Goal: Task Accomplishment & Management: Complete application form

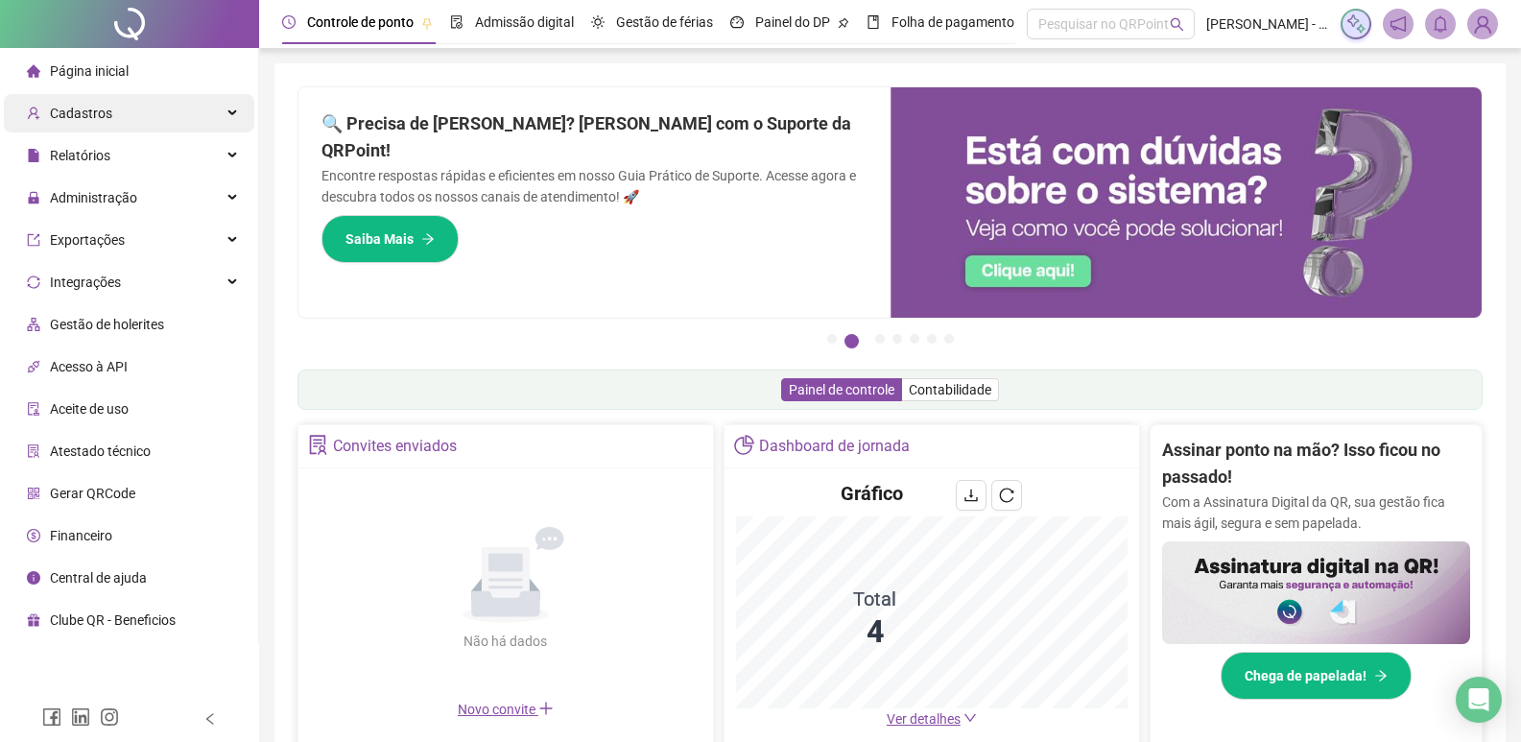
click at [194, 116] on div "Cadastros" at bounding box center [129, 113] width 250 height 38
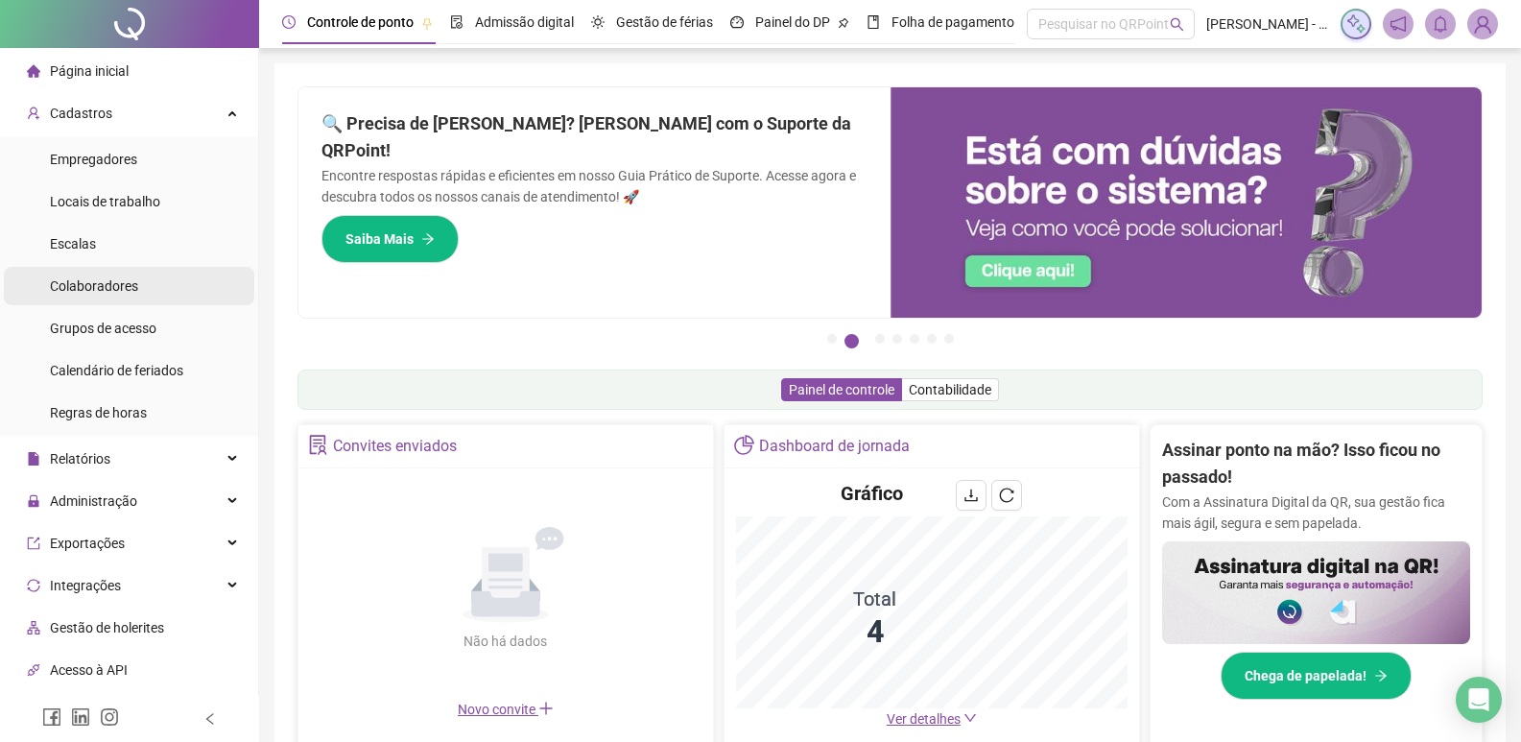
click at [168, 295] on li "Colaboradores" at bounding box center [129, 286] width 250 height 38
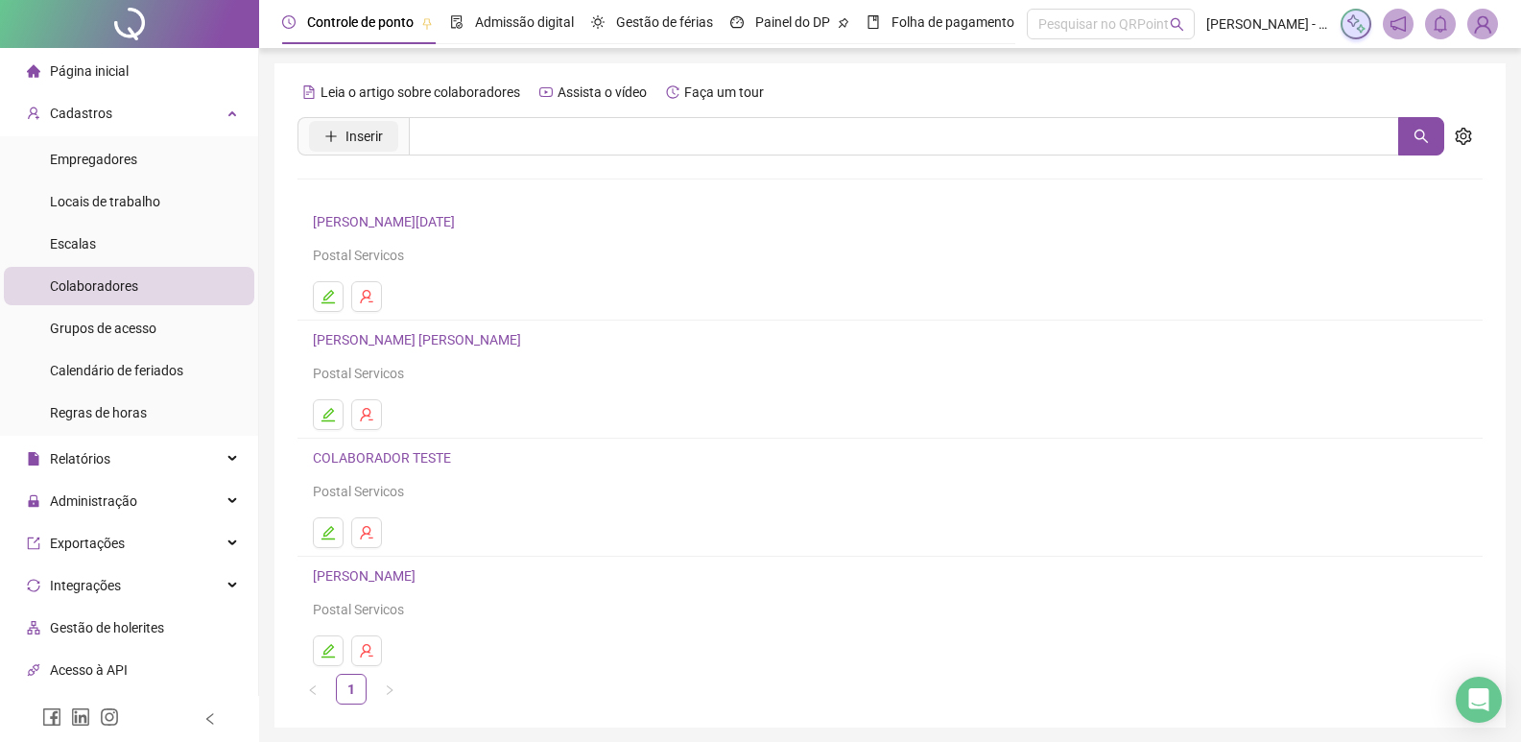
click at [349, 149] on button "Inserir" at bounding box center [353, 136] width 89 height 31
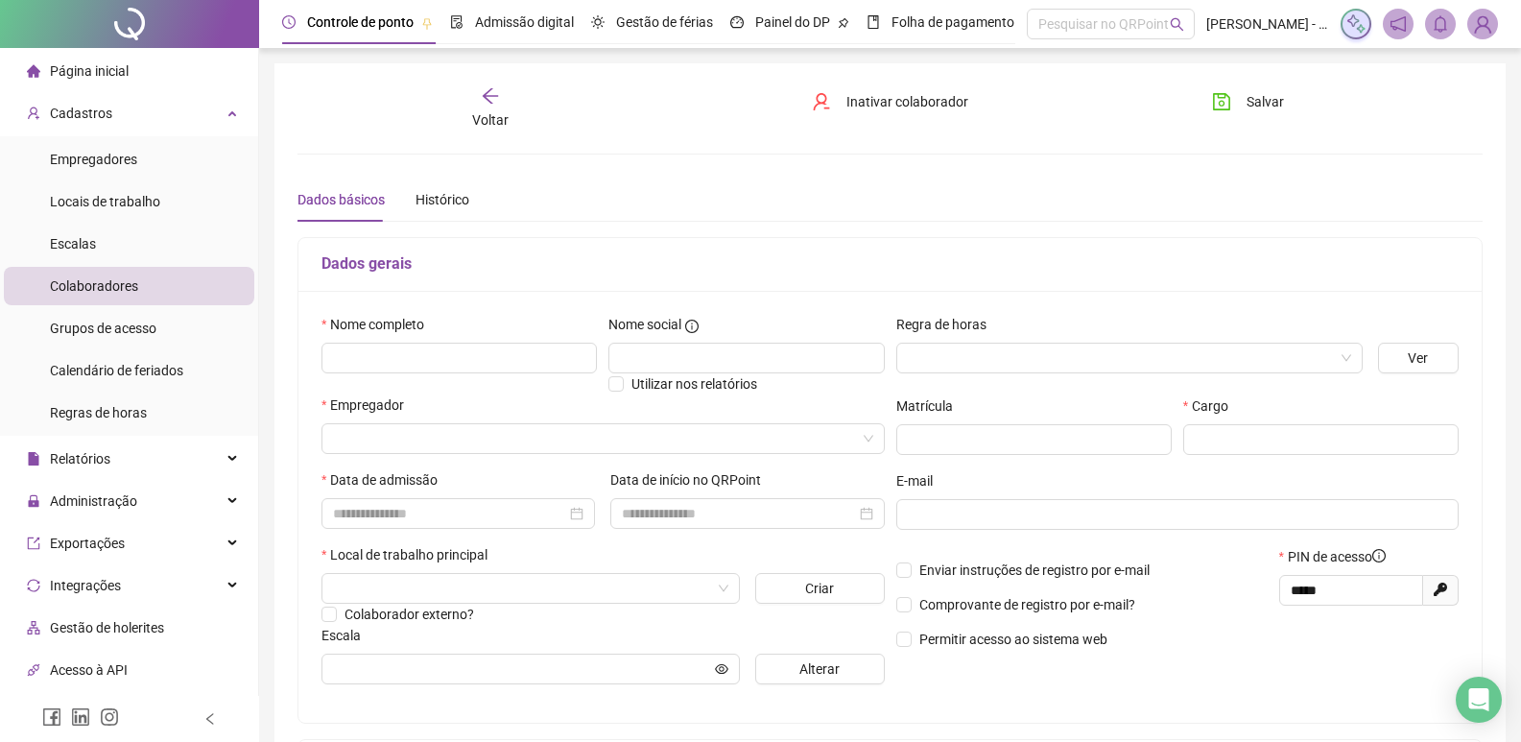
type input "*****"
click at [475, 364] on input "text" at bounding box center [458, 358] width 275 height 31
click at [494, 452] on input "search" at bounding box center [594, 438] width 523 height 29
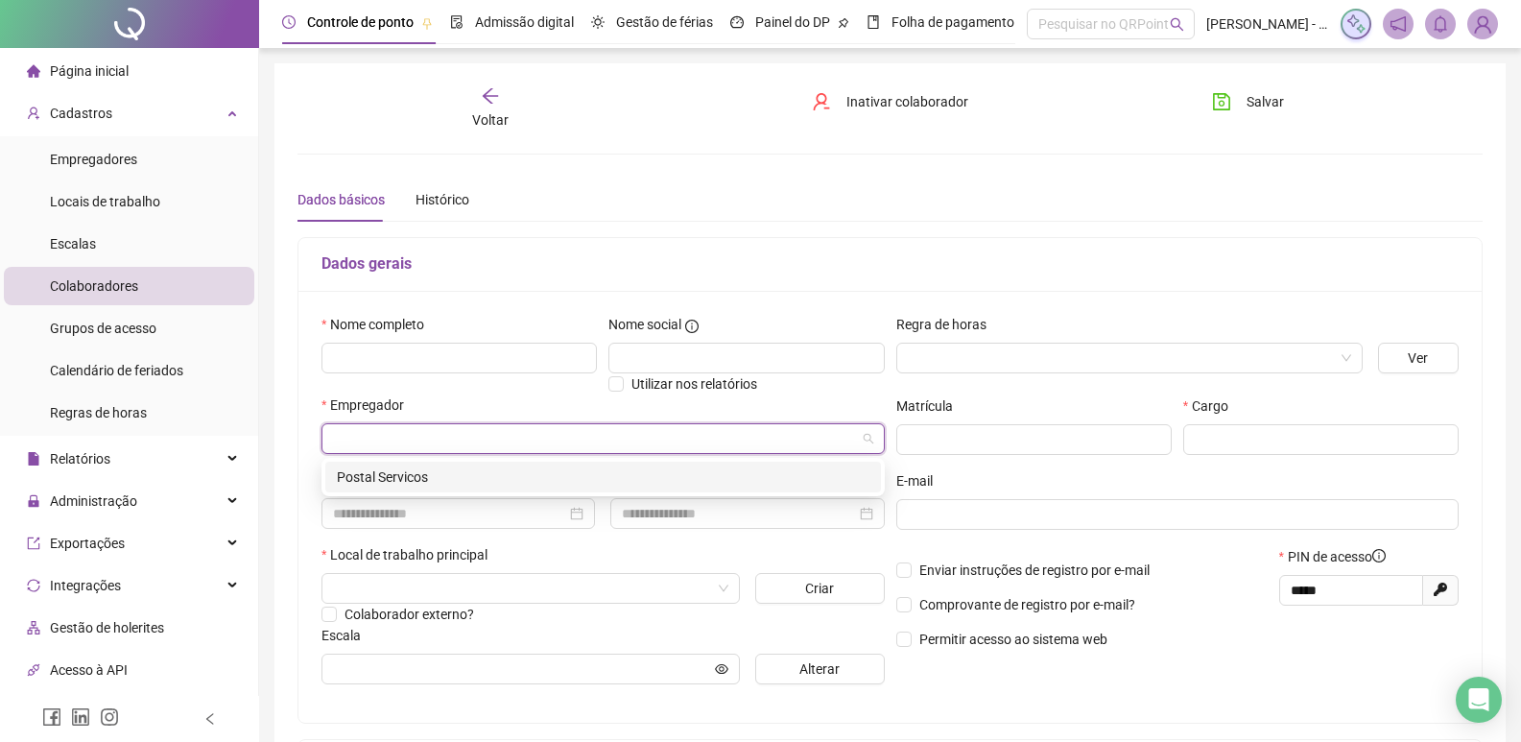
click at [404, 476] on div "Postal Servicos" at bounding box center [603, 476] width 533 height 21
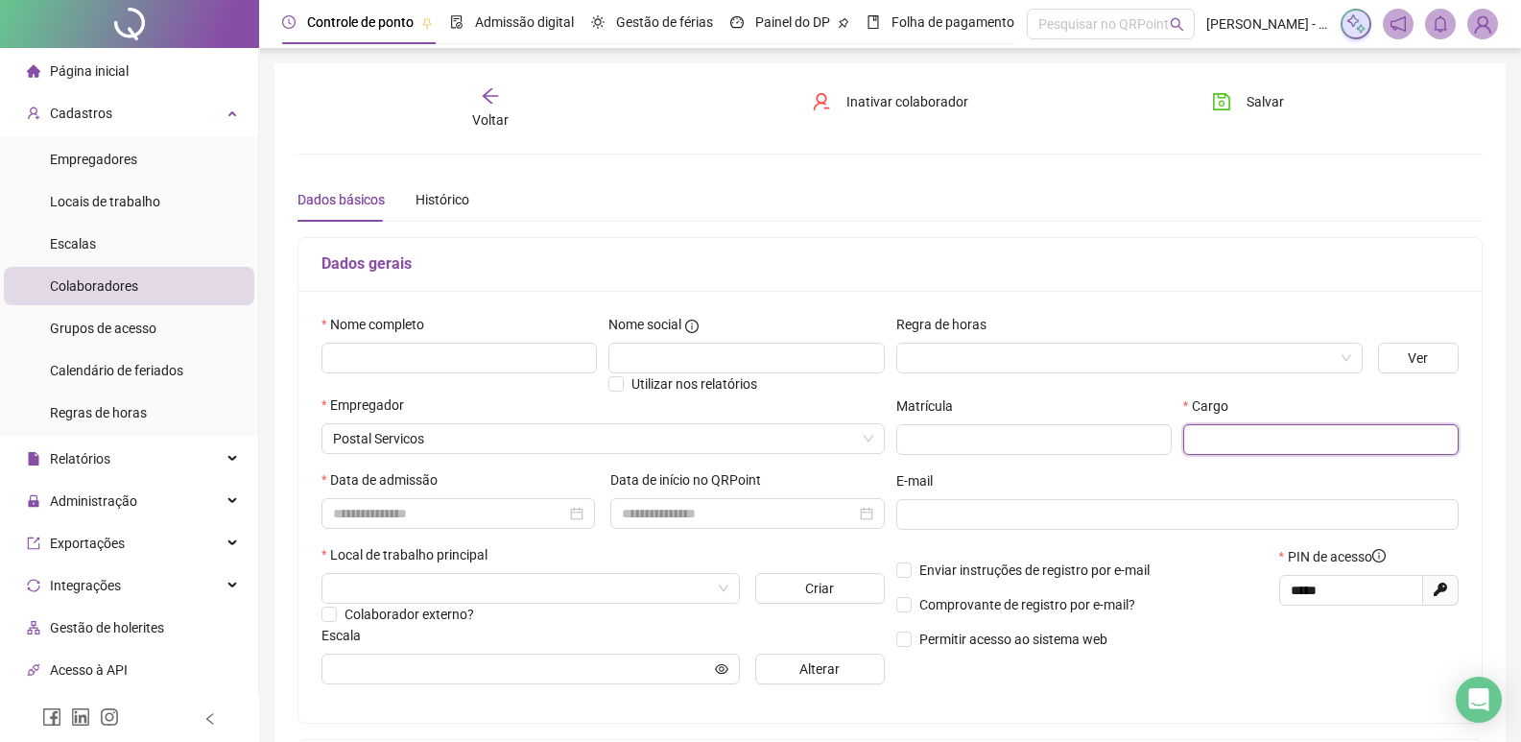
click at [1210, 440] on input "text" at bounding box center [1320, 439] width 275 height 31
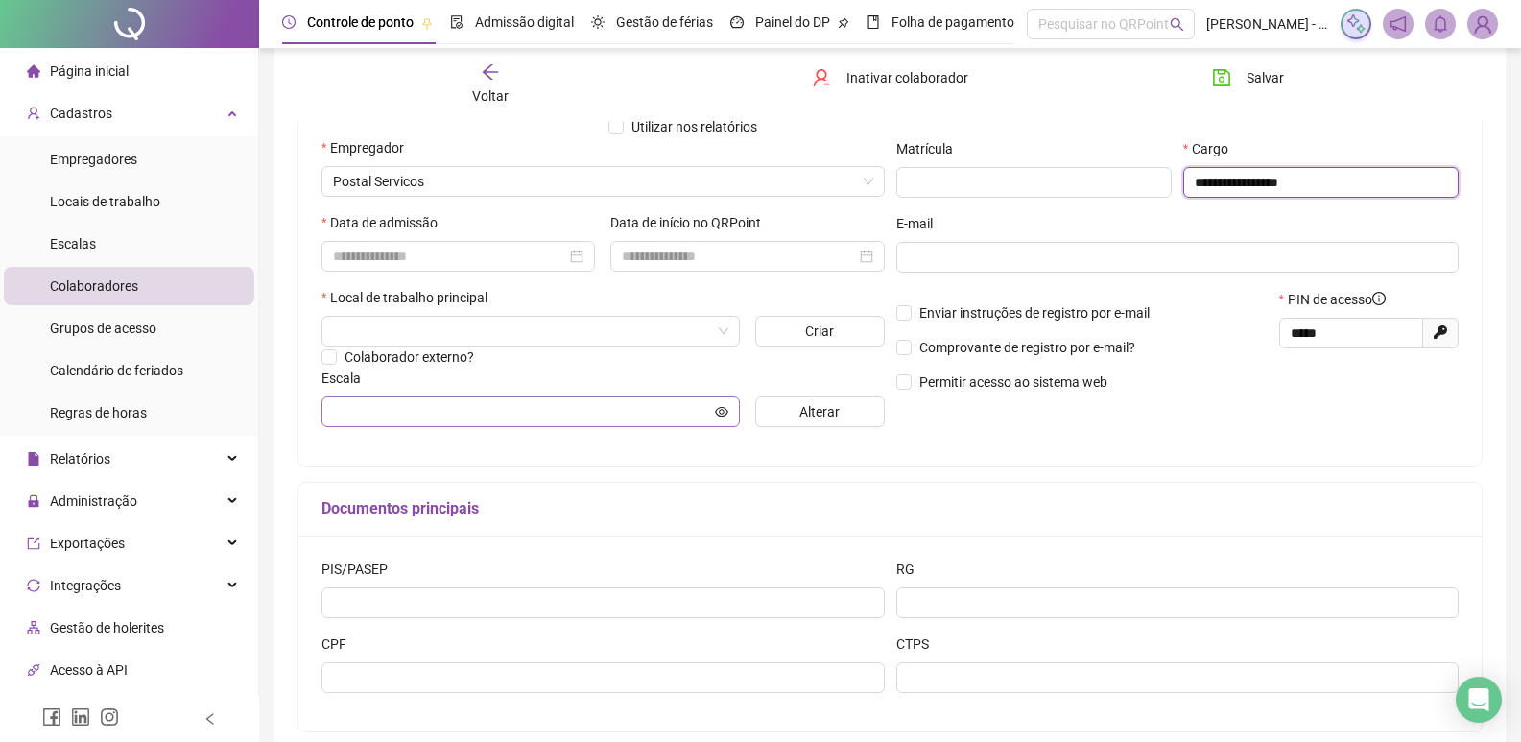
scroll to position [161, 0]
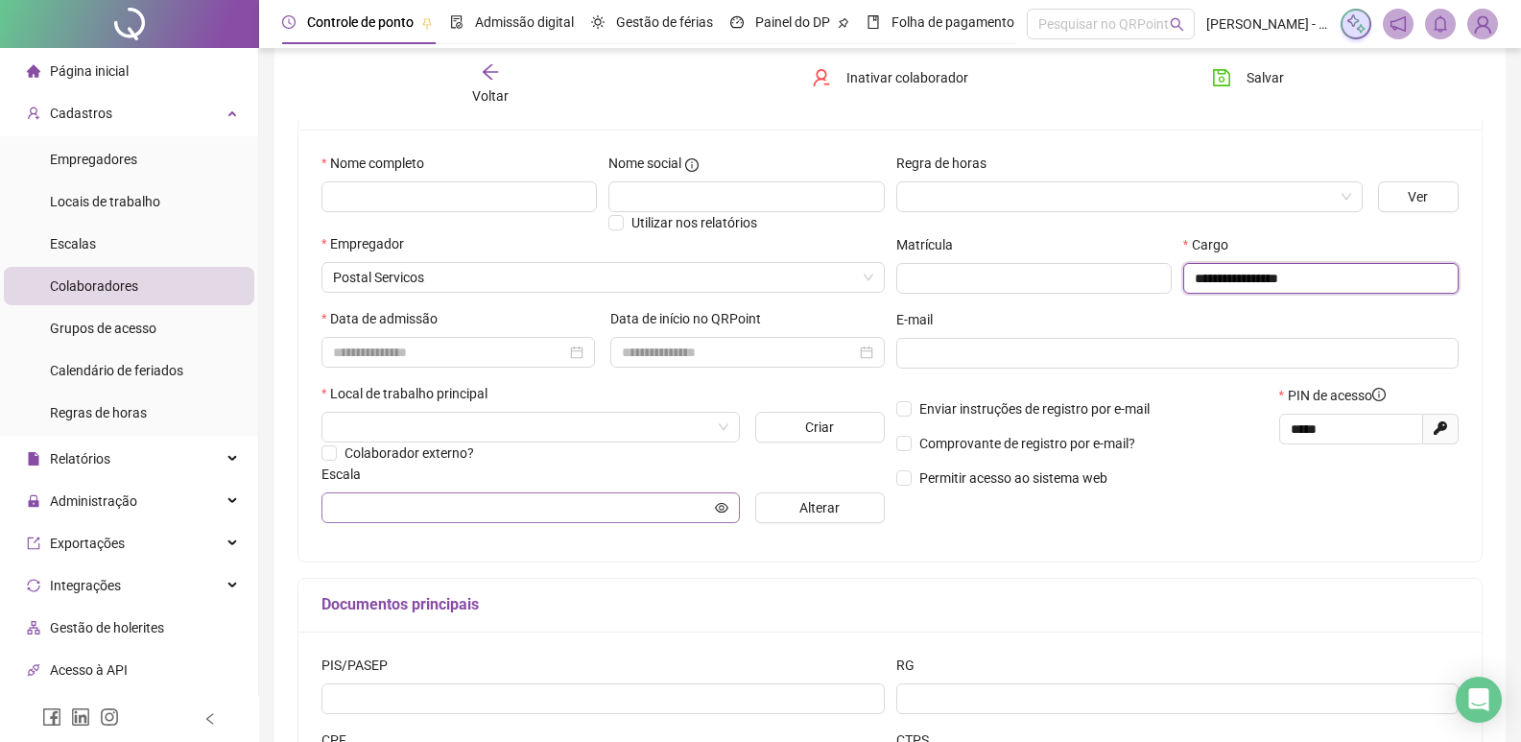
type input "**********"
click at [666, 502] on input "text" at bounding box center [522, 507] width 378 height 21
click at [779, 503] on button "Alterar" at bounding box center [820, 507] width 130 height 31
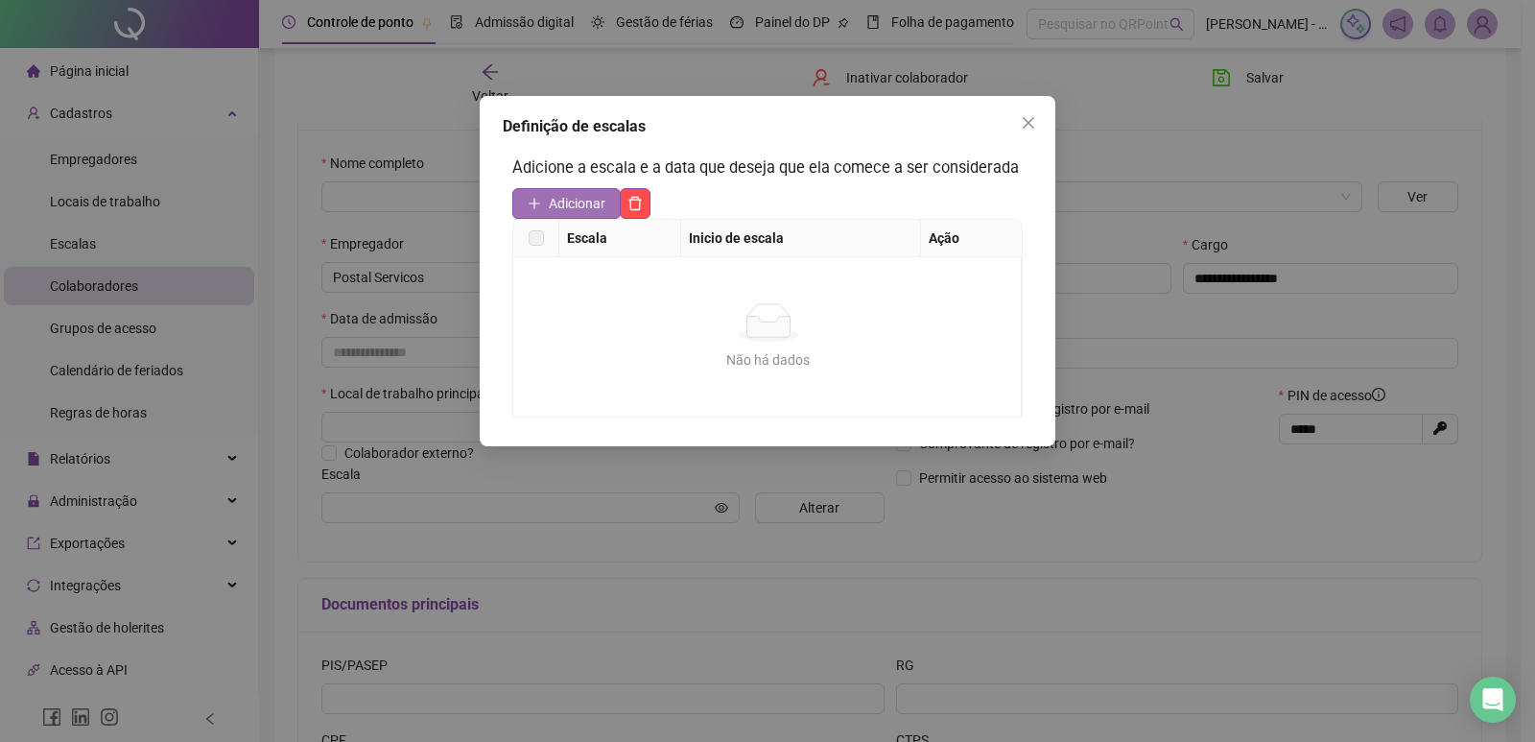
click at [568, 210] on span "Adicionar" at bounding box center [577, 203] width 57 height 21
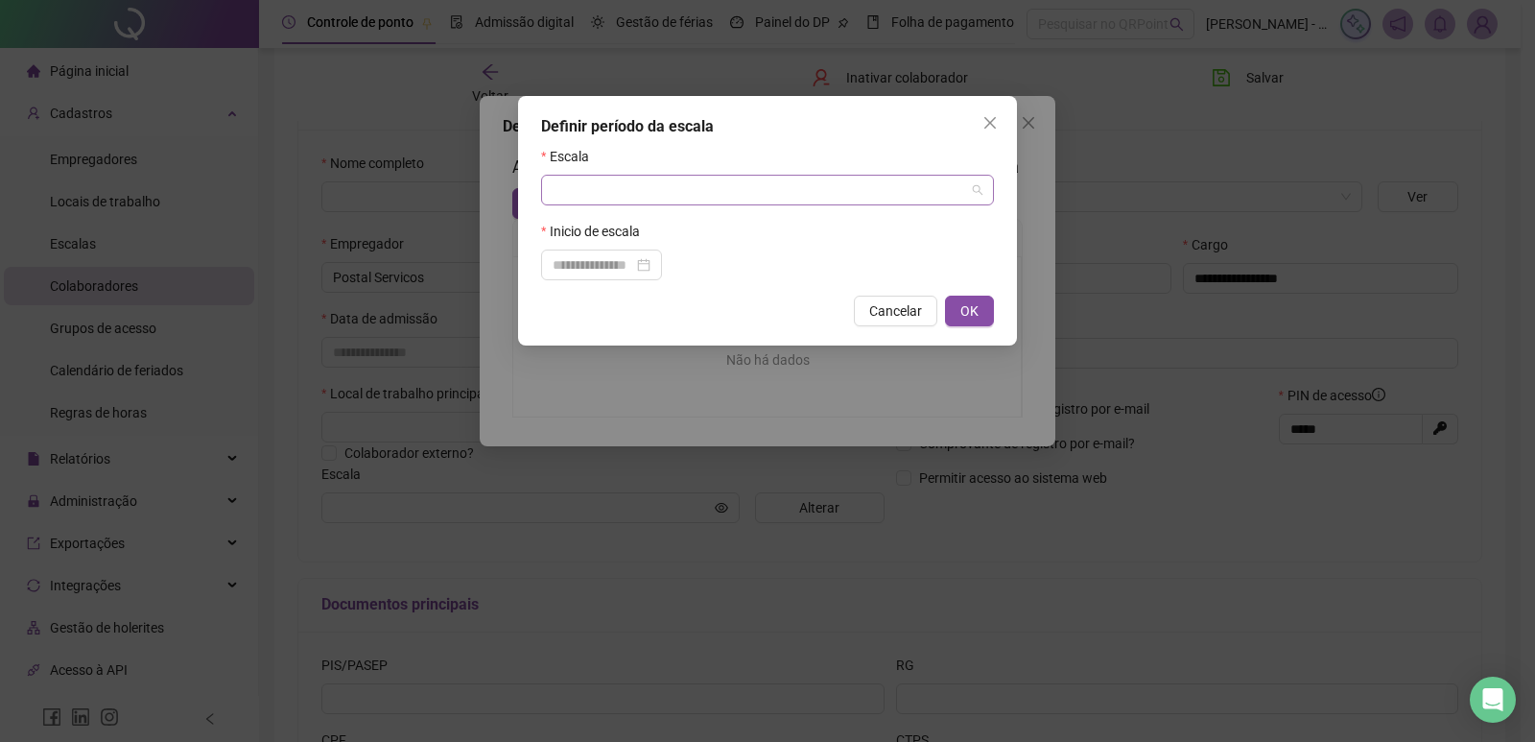
click at [584, 194] on input "search" at bounding box center [759, 190] width 413 height 29
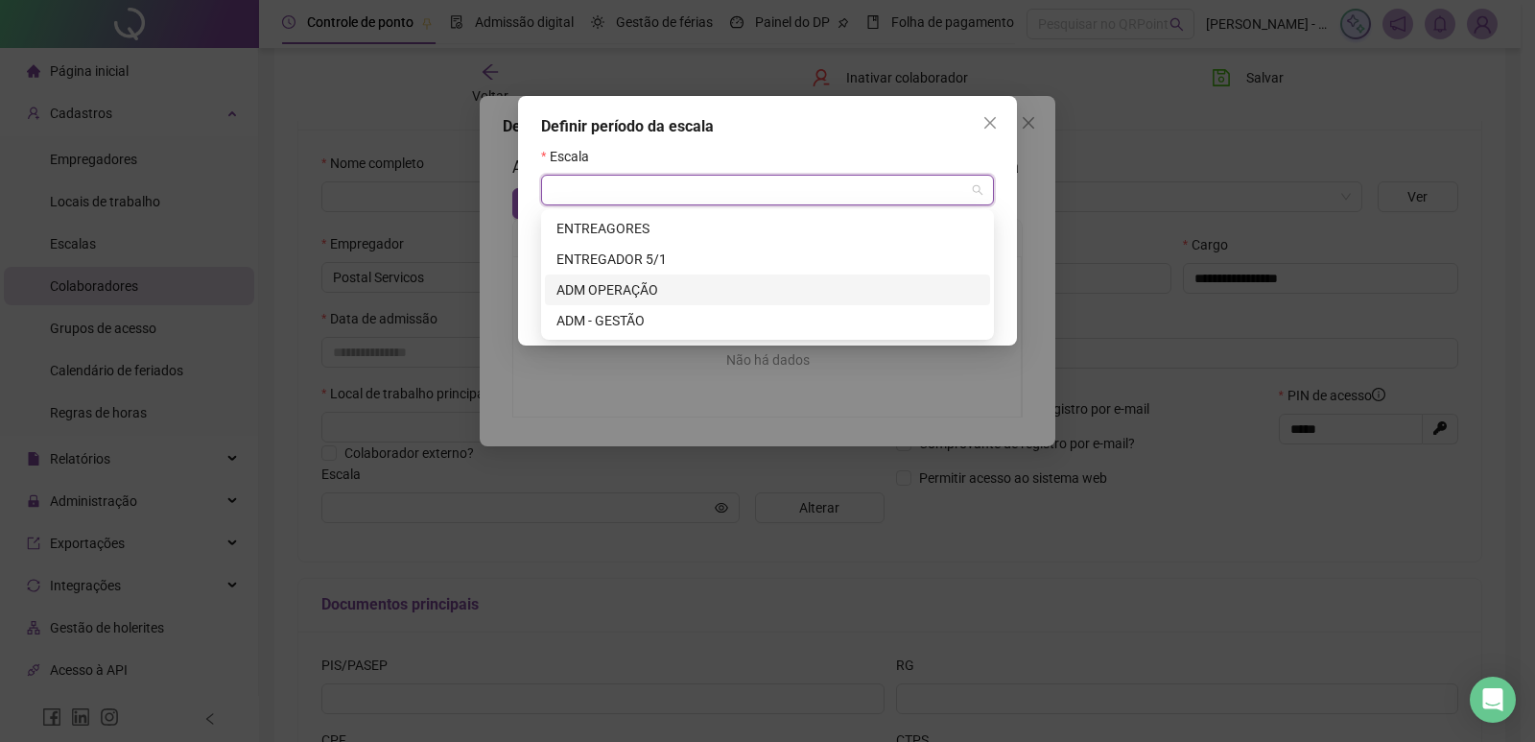
click at [641, 290] on div "ADM OPERAÇÃO" at bounding box center [768, 289] width 422 height 21
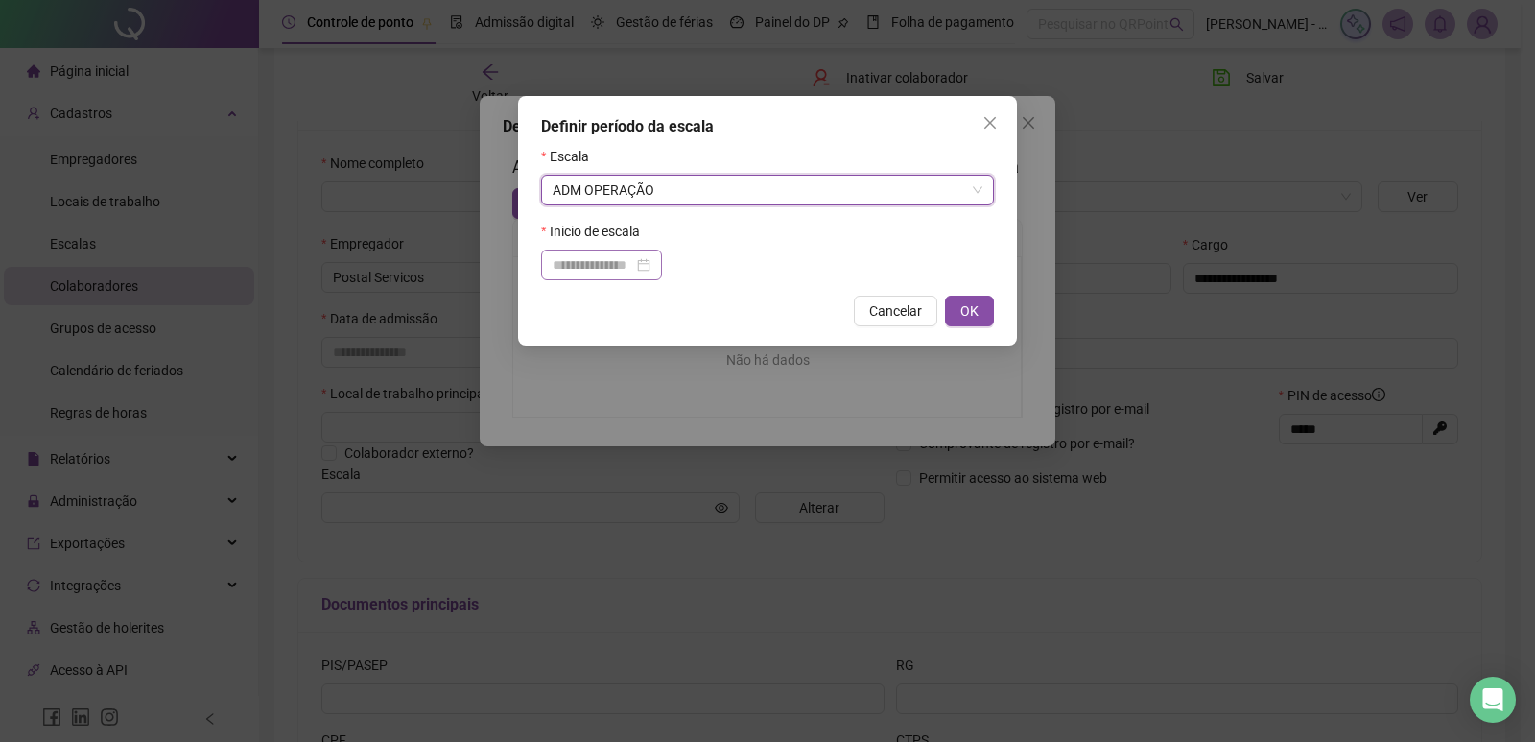
click at [651, 264] on div at bounding box center [602, 264] width 98 height 21
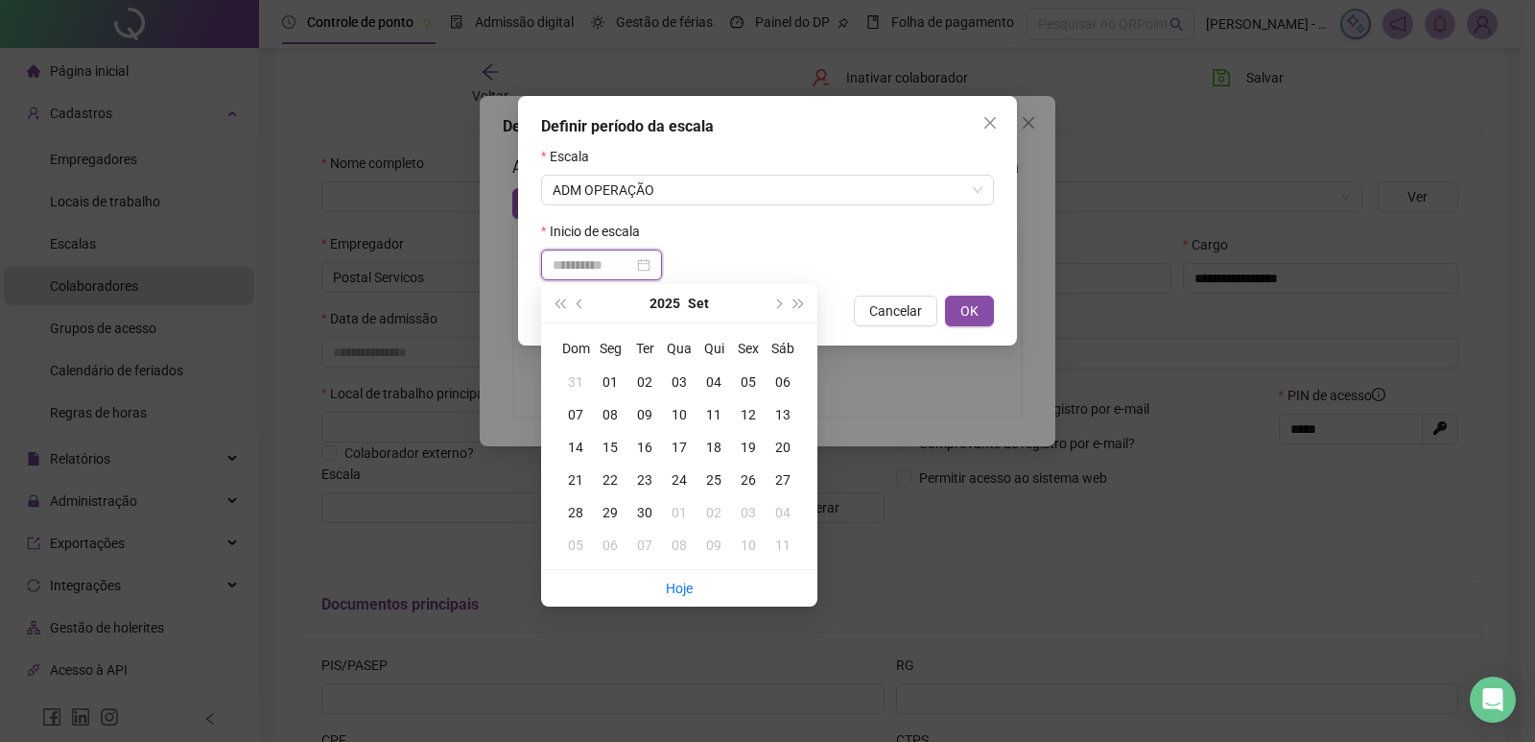
type input "**********"
click at [612, 377] on div "01" at bounding box center [610, 381] width 35 height 21
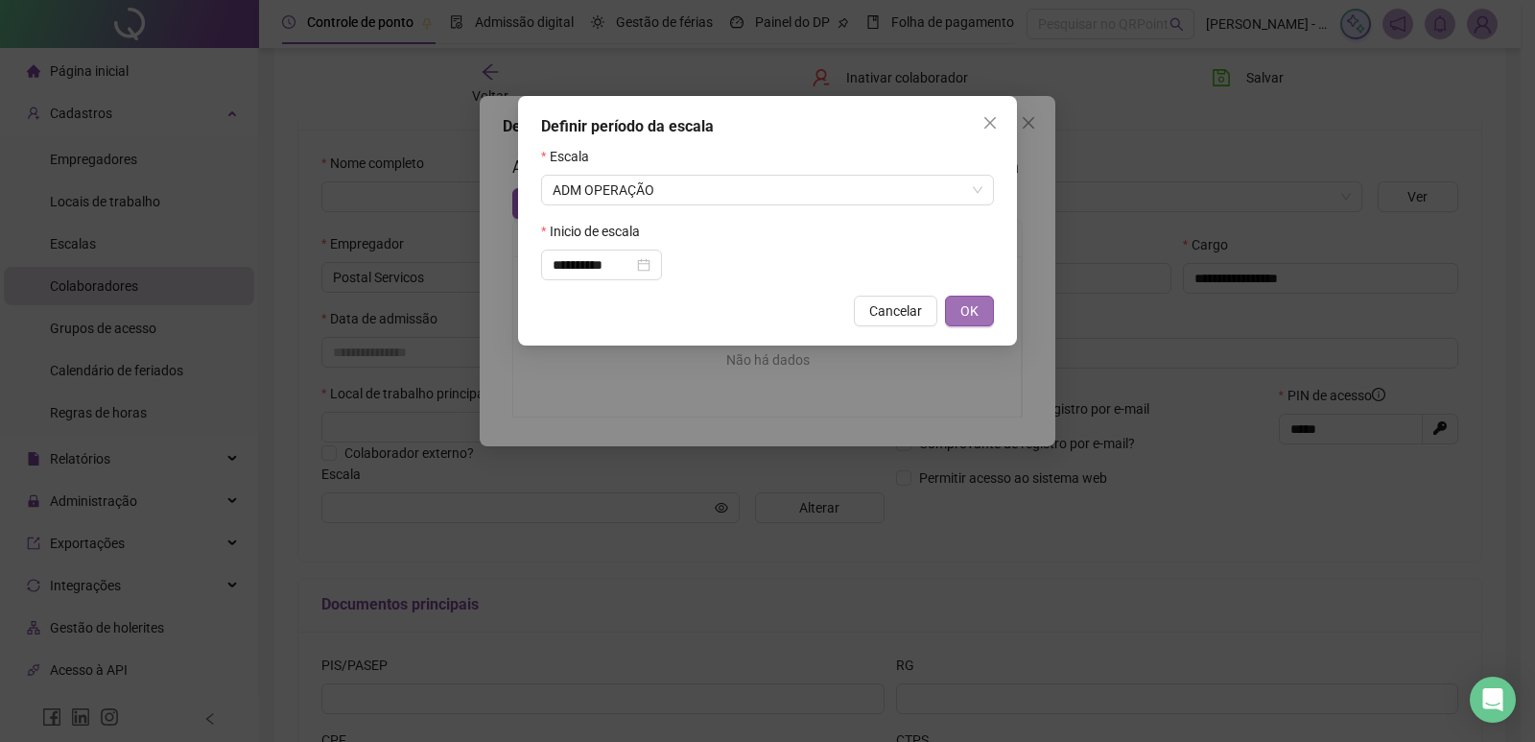
click at [977, 314] on span "OK" at bounding box center [970, 310] width 18 height 21
type input "**********"
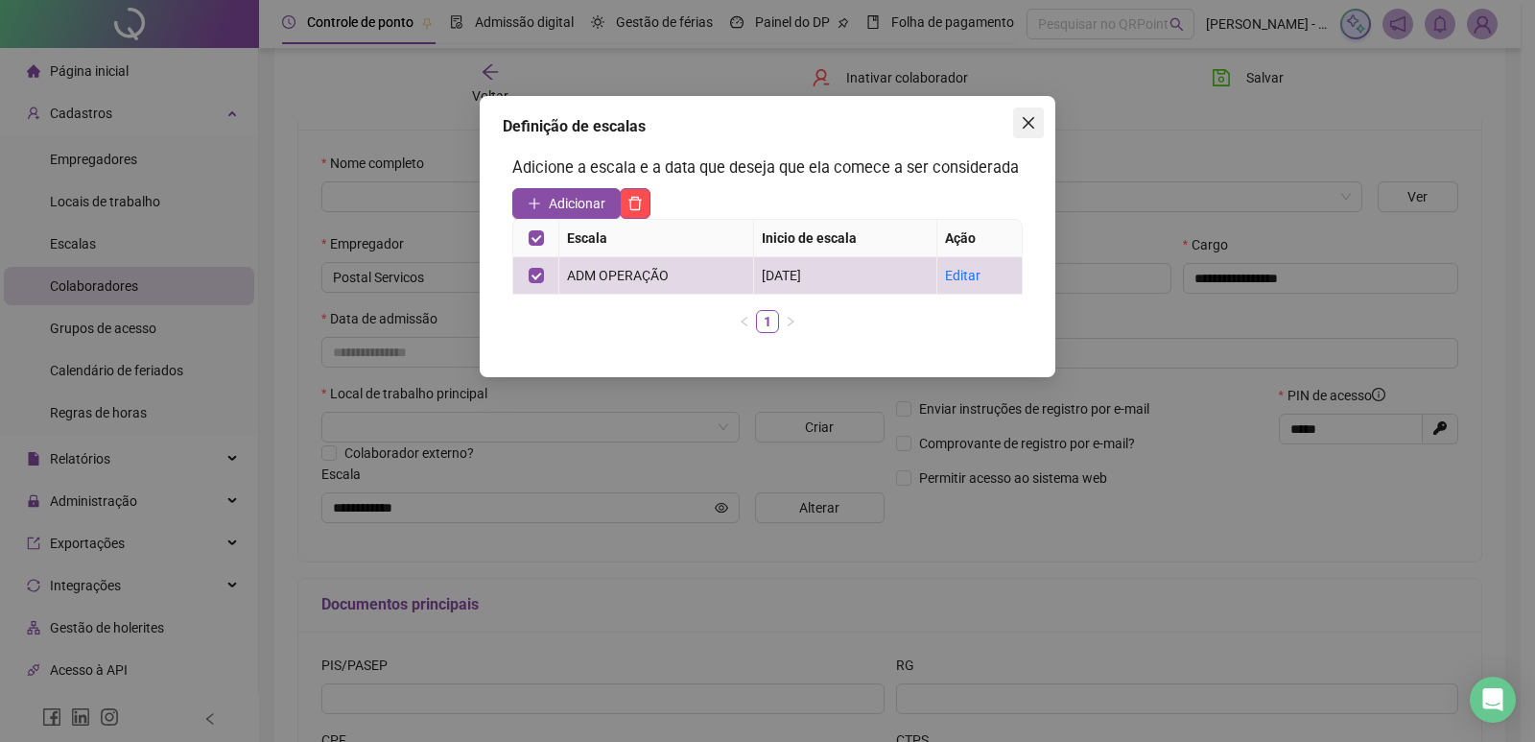
click at [1030, 122] on icon "close" at bounding box center [1029, 123] width 12 height 12
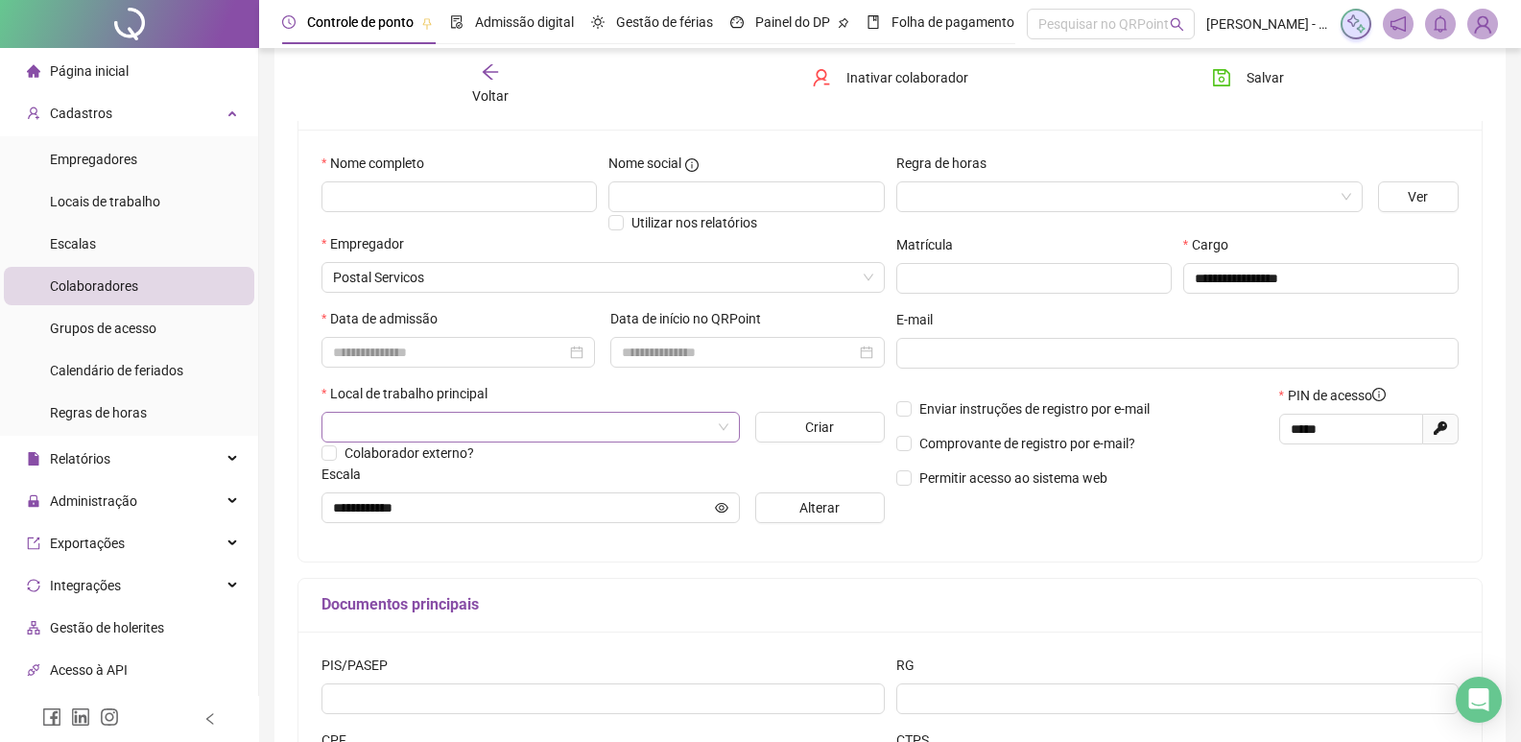
click at [721, 434] on span at bounding box center [530, 427] width 395 height 29
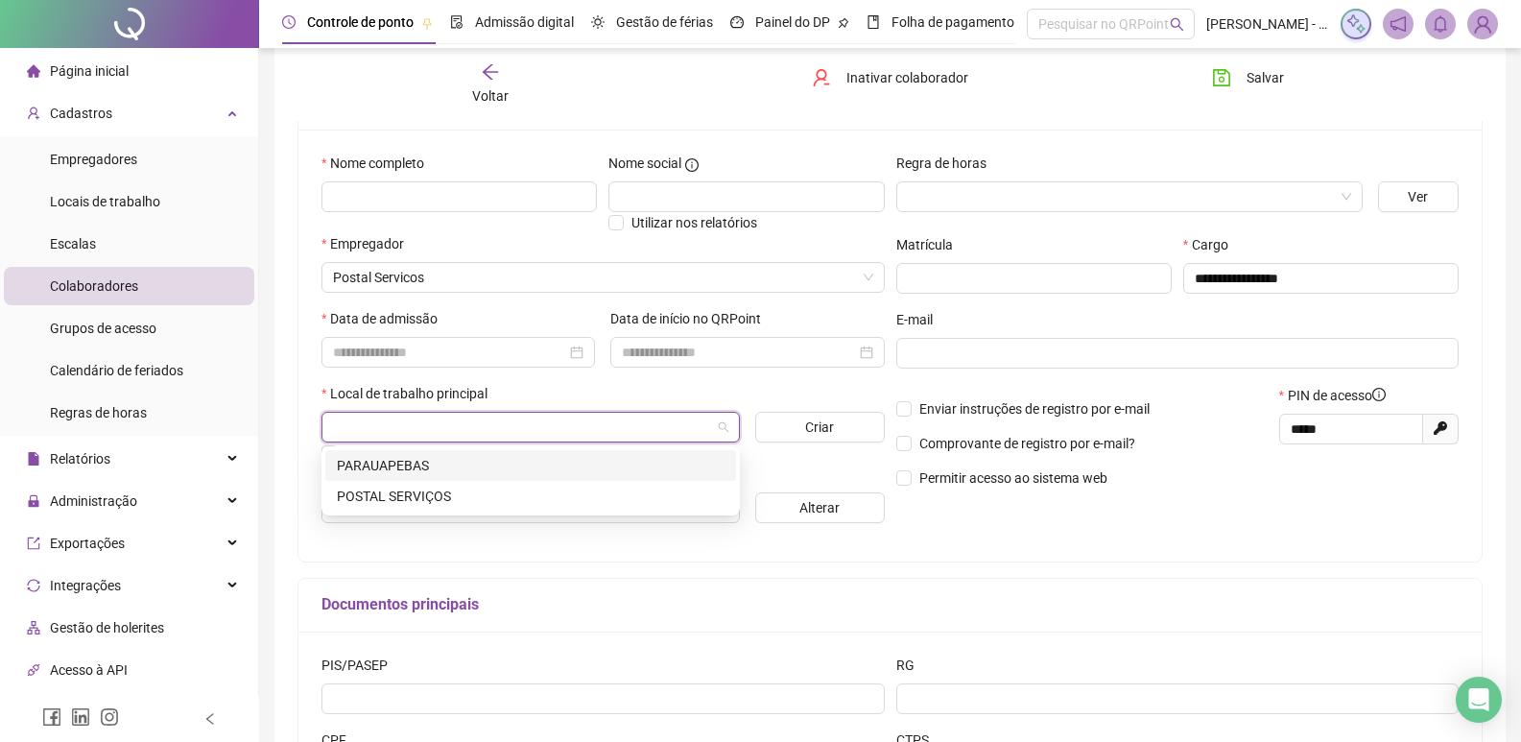
click at [438, 466] on div "PARAUAPEBAS" at bounding box center [531, 465] width 388 height 21
